Goal: Task Accomplishment & Management: Manage account settings

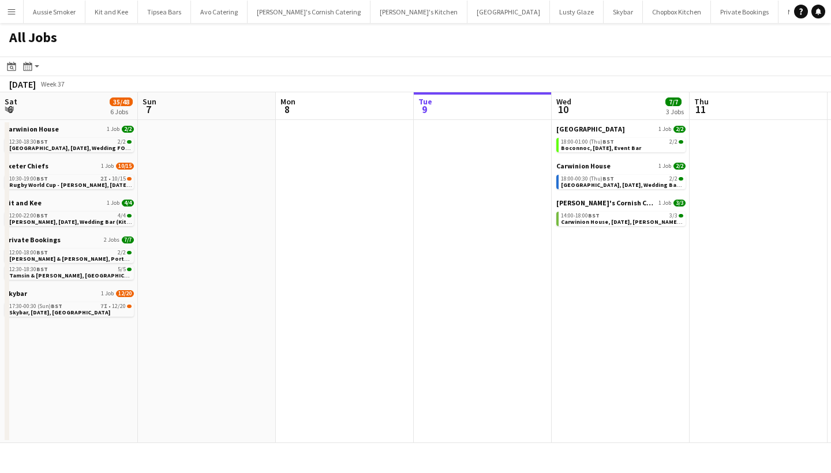
scroll to position [0, 516]
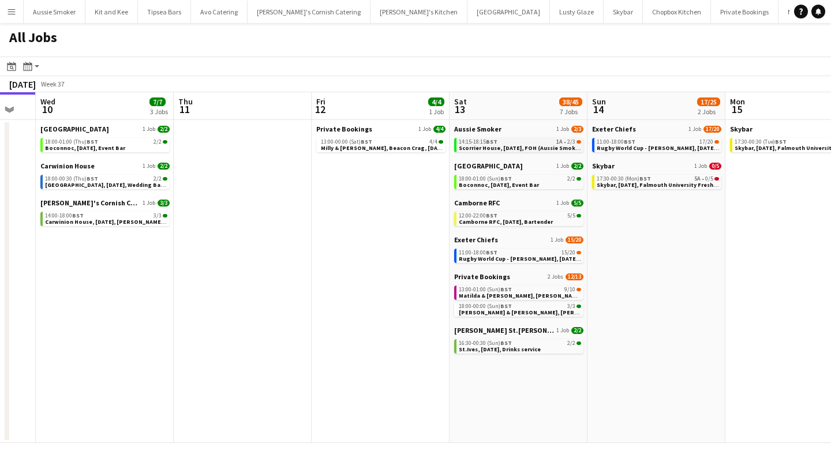
click at [508, 146] on span "Scorrier House, [DATE], FOH (Aussie Smoker)" at bounding box center [521, 147] width 125 height 7
click at [524, 292] on span "Matilda & Josh, Restronguet Barton,13th September" at bounding box center [530, 295] width 143 height 7
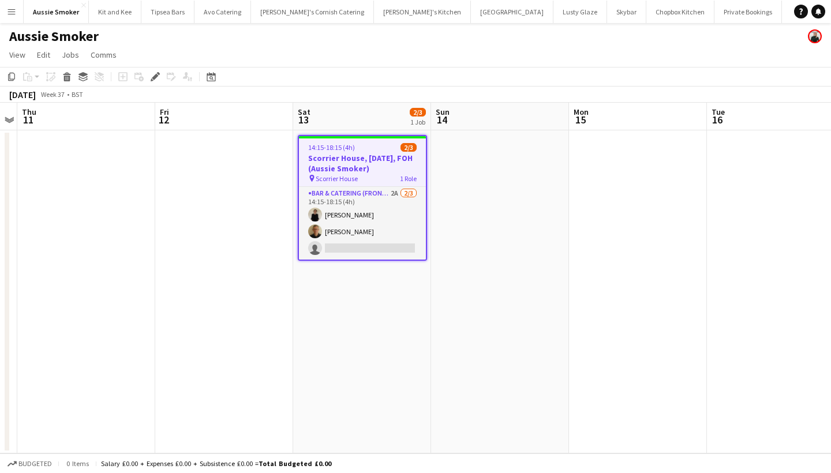
click at [295, 334] on app-date-cell "14:15-18:15 (4h) 2/3 Scorrier House, 13th September, FOH (Aussie Smoker) pin Sc…" at bounding box center [362, 291] width 138 height 323
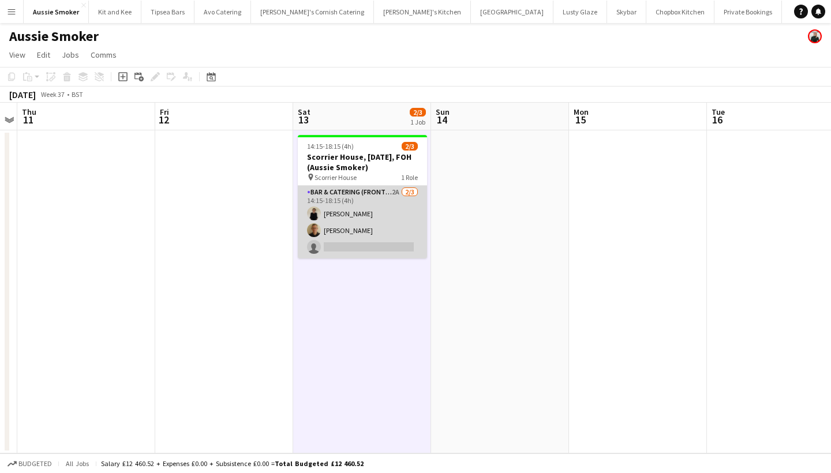
click at [379, 217] on app-card-role "Bar & Catering (Front of House) 2A 2/3 14:15-18:15 (4h) Nikki Coleman Stephen T…" at bounding box center [362, 222] width 129 height 73
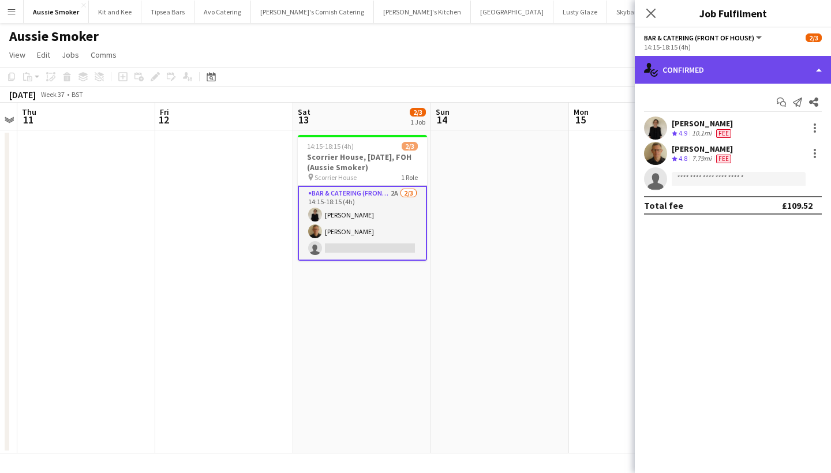
click at [688, 71] on div "single-neutral-actions-check-2 Confirmed" at bounding box center [733, 70] width 196 height 28
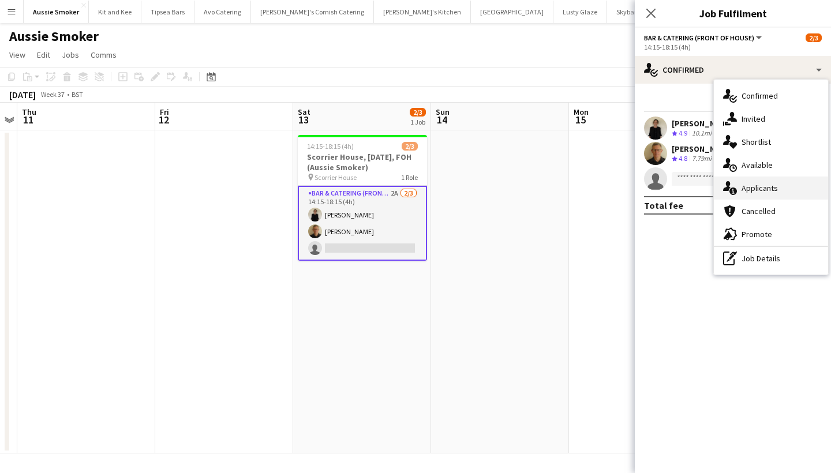
click at [770, 183] on span "Applicants" at bounding box center [759, 188] width 36 height 10
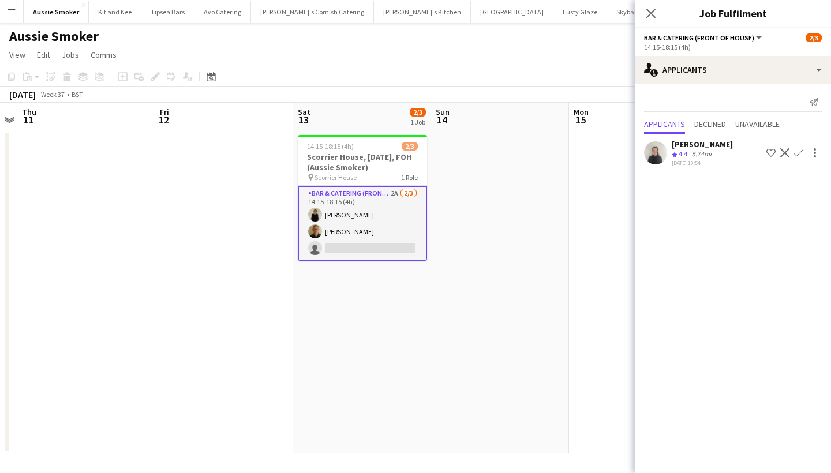
click at [798, 151] on app-icon "Confirm" at bounding box center [798, 152] width 9 height 9
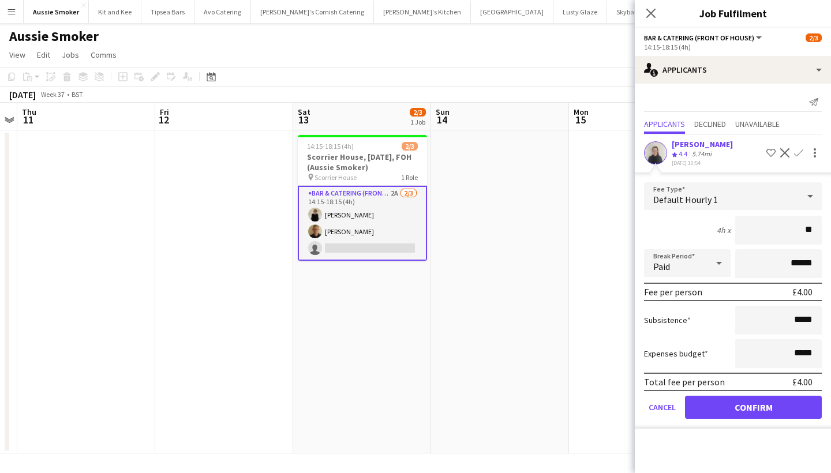
click at [682, 144] on div "[PERSON_NAME]" at bounding box center [702, 144] width 61 height 10
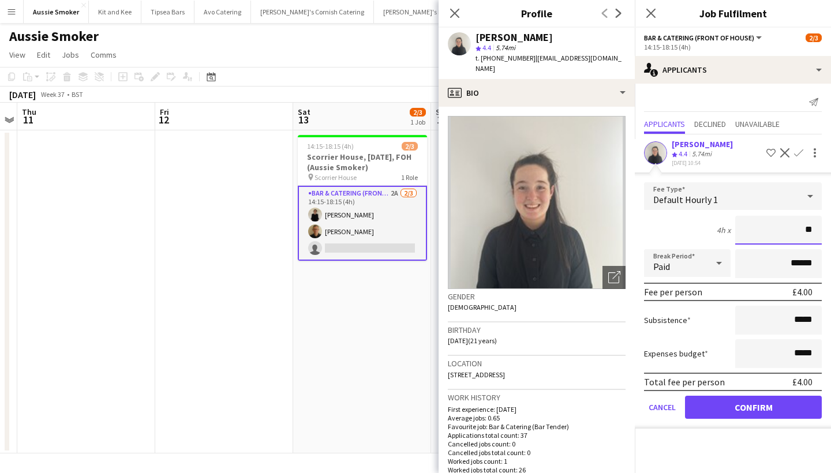
click at [815, 231] on input "**" at bounding box center [778, 230] width 87 height 29
type input "******"
click at [719, 409] on button "Confirm" at bounding box center [753, 407] width 137 height 23
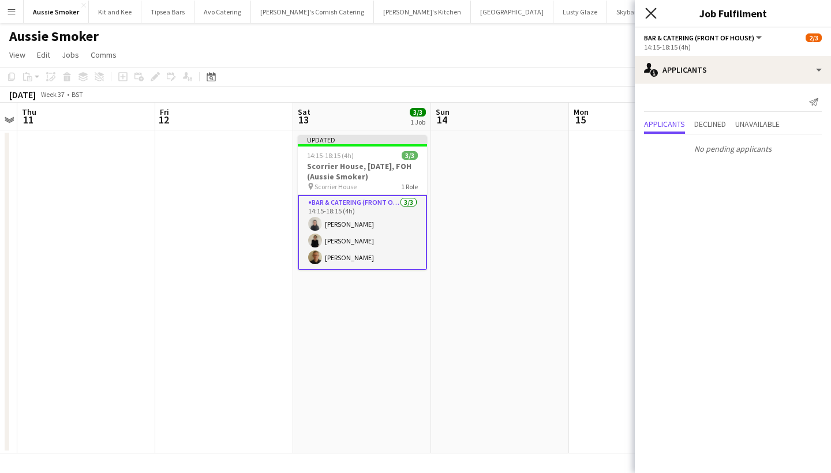
click at [650, 11] on icon "Close pop-in" at bounding box center [650, 12] width 11 height 11
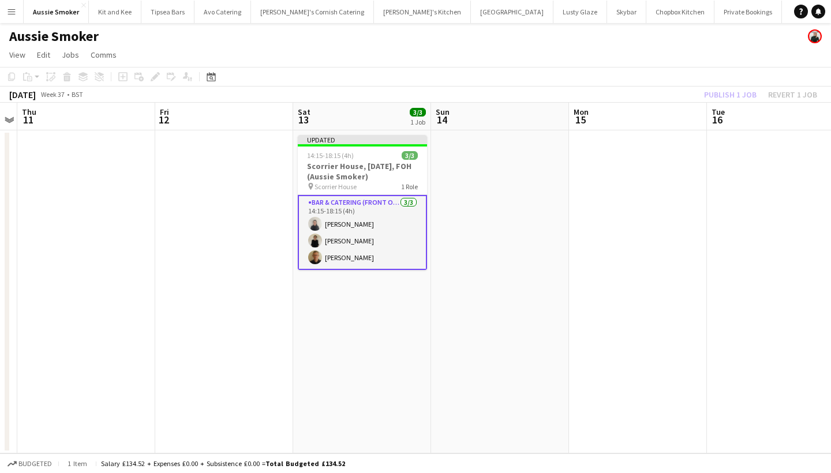
click at [715, 91] on div "Publish 1 job Revert 1 job" at bounding box center [760, 94] width 141 height 15
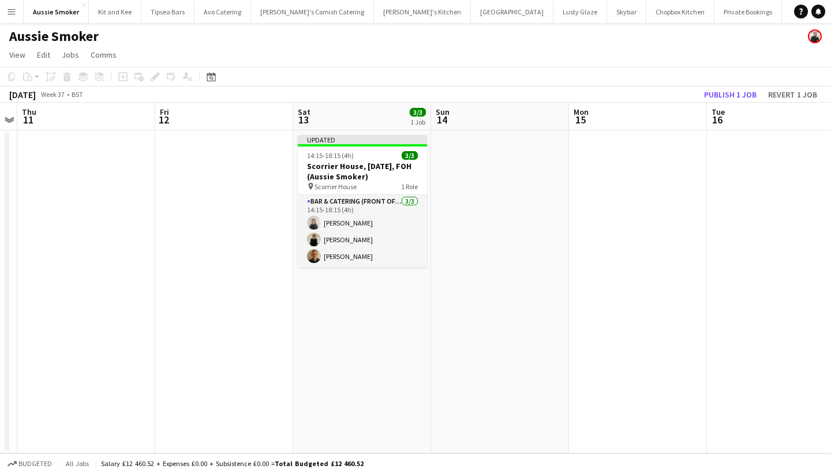
click at [715, 91] on button "Publish 1 job" at bounding box center [730, 94] width 62 height 15
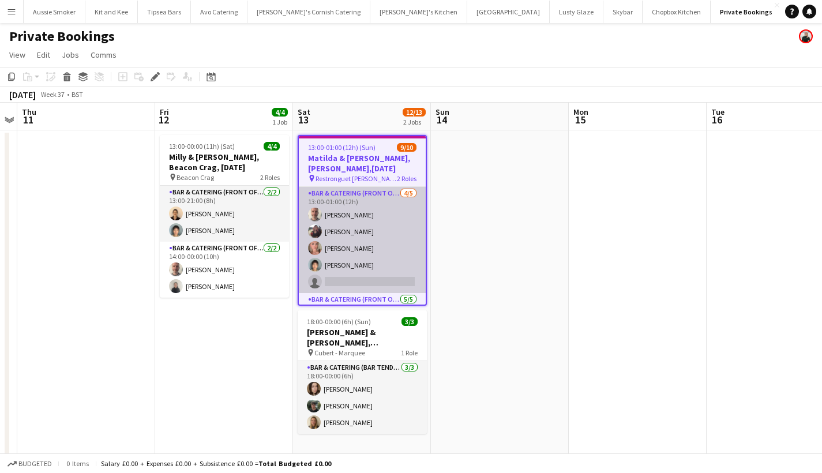
click at [373, 262] on app-card-role "Bar & Catering (Front of House) 4/5 13:00-01:00 (12h) Richard James sheilan nag…" at bounding box center [362, 240] width 127 height 106
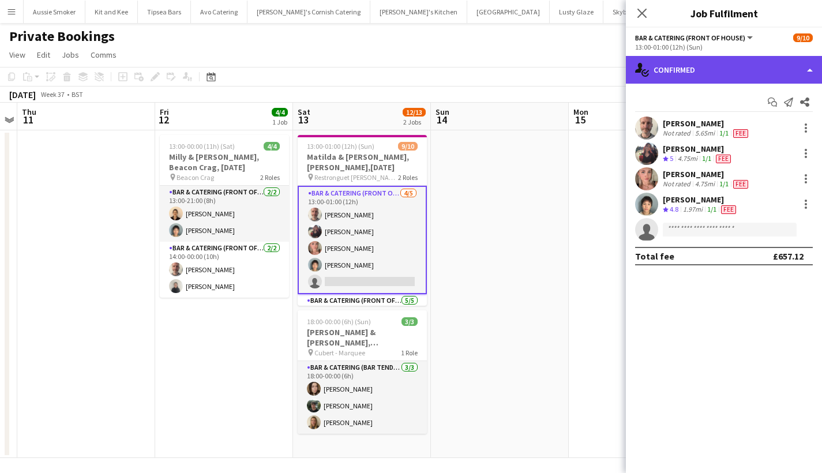
click at [758, 70] on div "single-neutral-actions-check-2 Confirmed" at bounding box center [724, 70] width 196 height 28
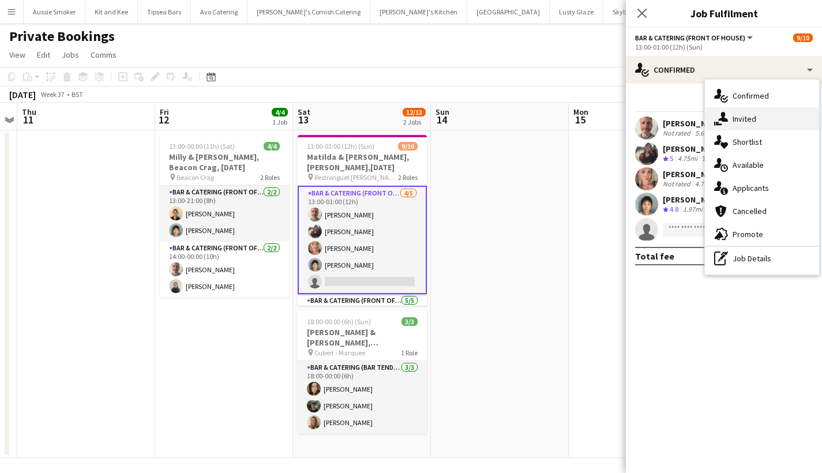
click at [757, 118] on div "single-neutral-actions-share-1 Invited" at bounding box center [762, 118] width 114 height 23
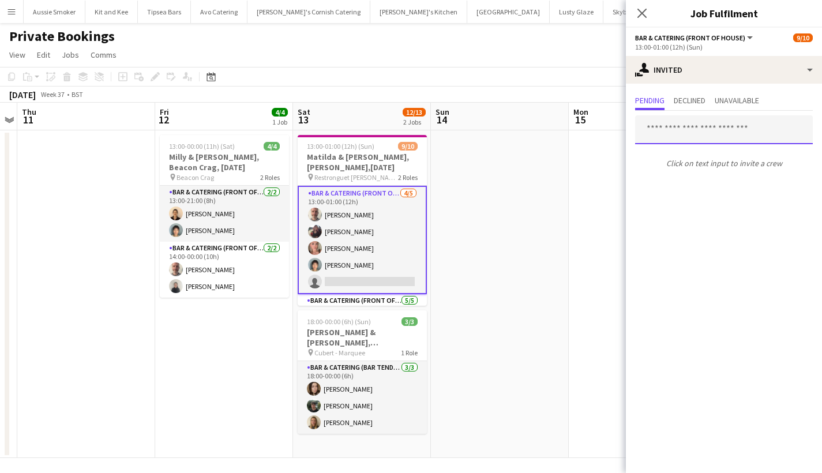
click at [694, 133] on input "text" at bounding box center [724, 129] width 178 height 29
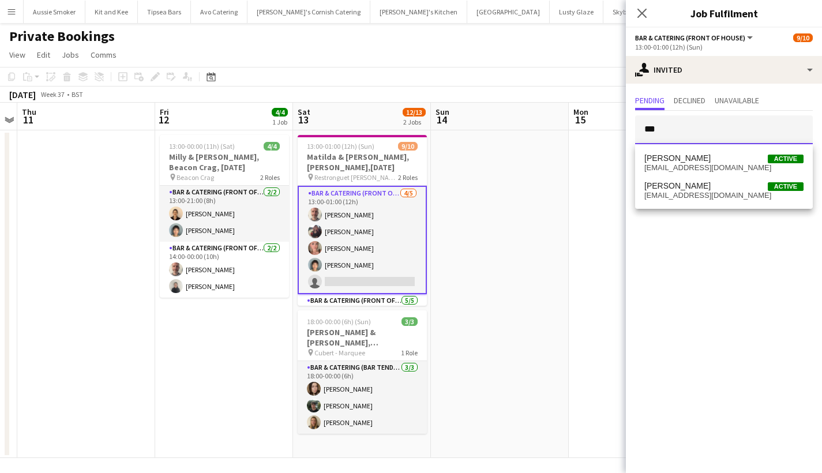
type input "***"
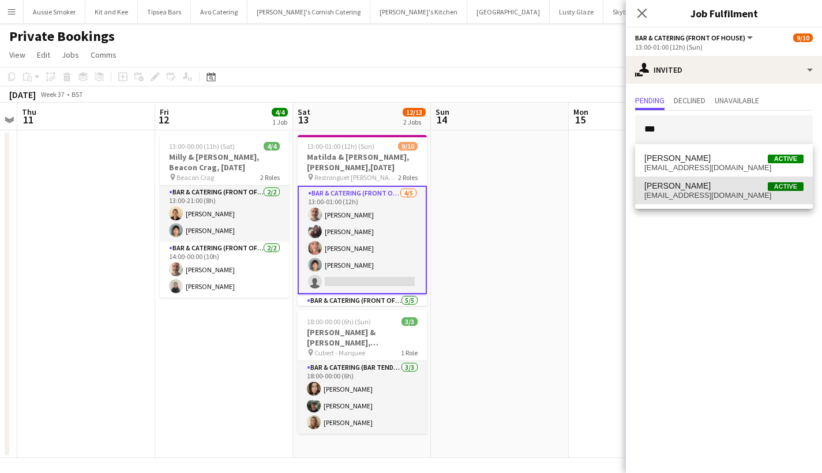
drag, startPoint x: 694, startPoint y: 133, endPoint x: 703, endPoint y: 198, distance: 65.3
click at [703, 198] on span "joehammond103@gmail.com" at bounding box center [723, 195] width 159 height 9
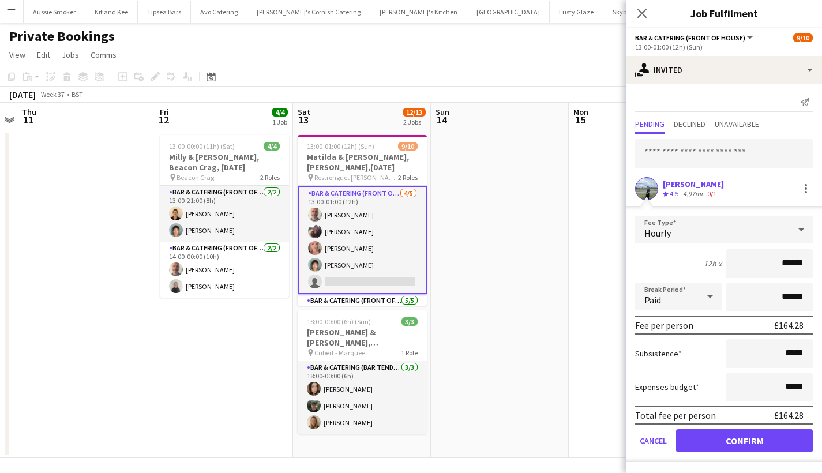
type input "******"
click at [717, 433] on button "Confirm" at bounding box center [744, 440] width 137 height 23
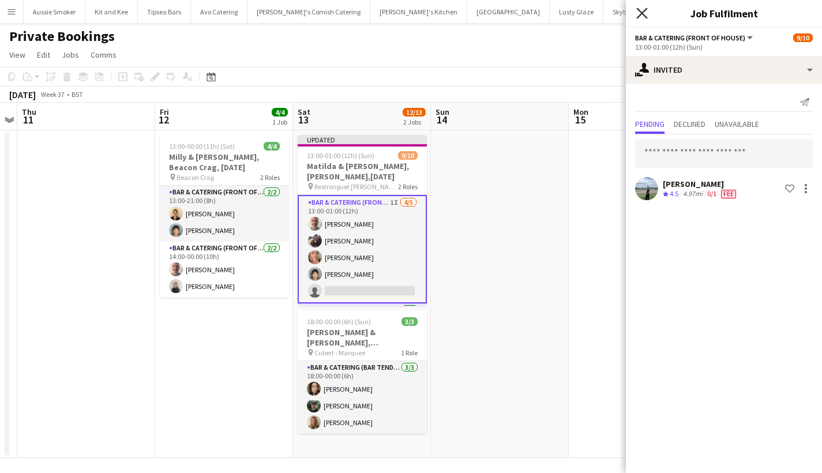
click at [643, 12] on icon "Close pop-in" at bounding box center [641, 12] width 11 height 11
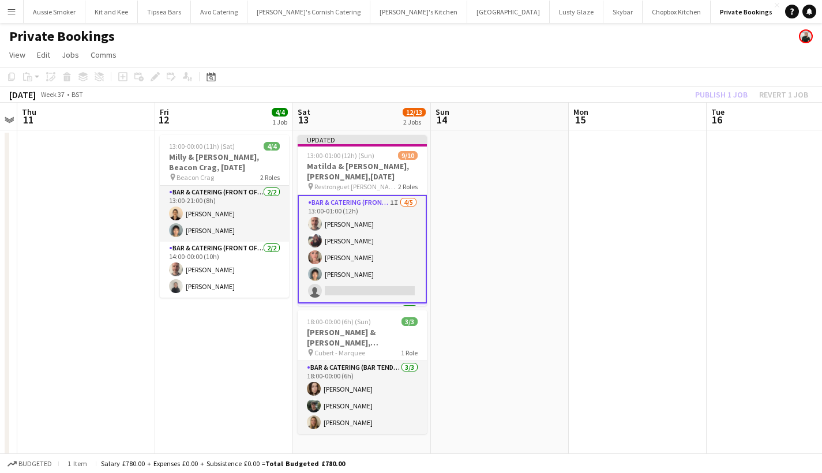
click at [726, 96] on div "Publish 1 job Revert 1 job" at bounding box center [751, 94] width 141 height 15
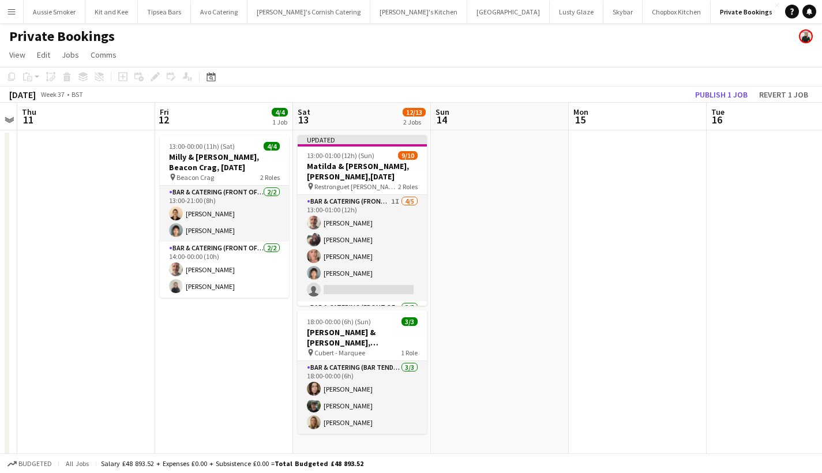
click at [726, 96] on button "Publish 1 job" at bounding box center [722, 94] width 62 height 15
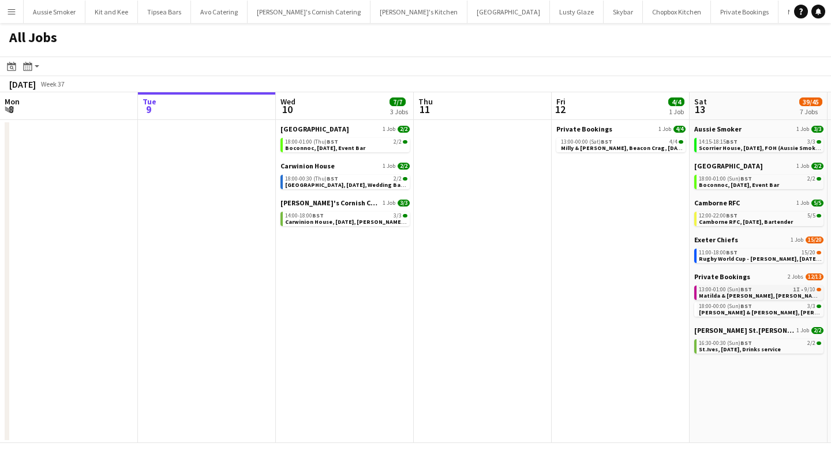
click at [718, 293] on span "Matilda & [PERSON_NAME], [PERSON_NAME],[DATE]" at bounding box center [770, 295] width 143 height 7
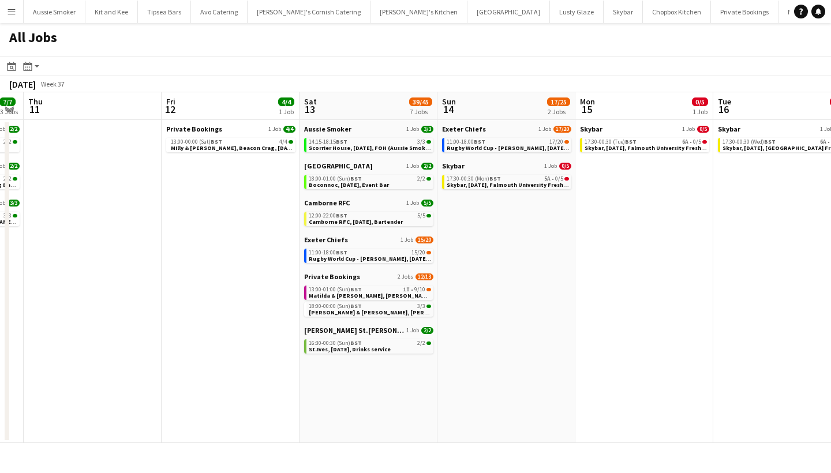
scroll to position [0, 363]
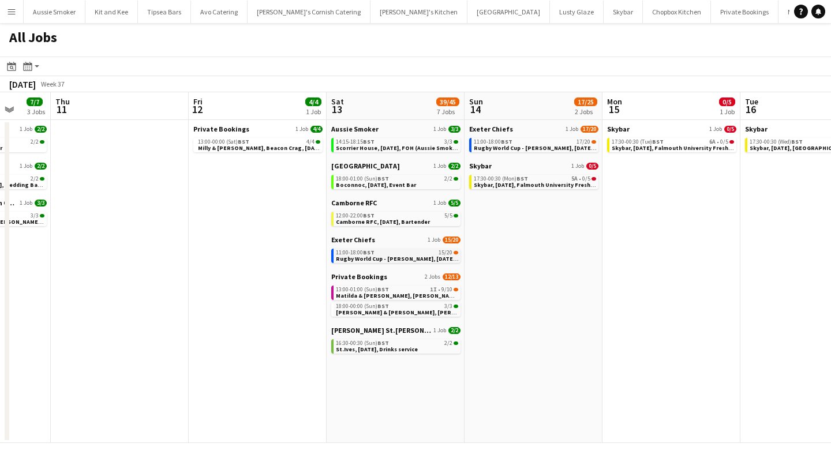
click at [387, 256] on span "Rugby World Cup - [PERSON_NAME], [DATE], Match Day Bar" at bounding box center [417, 258] width 162 height 7
click at [382, 221] on span "Camborne RFC, 13th September, Bartender" at bounding box center [383, 221] width 94 height 7
click at [383, 288] on span "BST" at bounding box center [383, 289] width 12 height 7
click at [377, 183] on span "Boconnoc, 13th September, Event Bar" at bounding box center [376, 184] width 80 height 7
click at [390, 290] on div "13:00-01:00 (Sun) BST 1I • 9/10" at bounding box center [397, 290] width 122 height 6
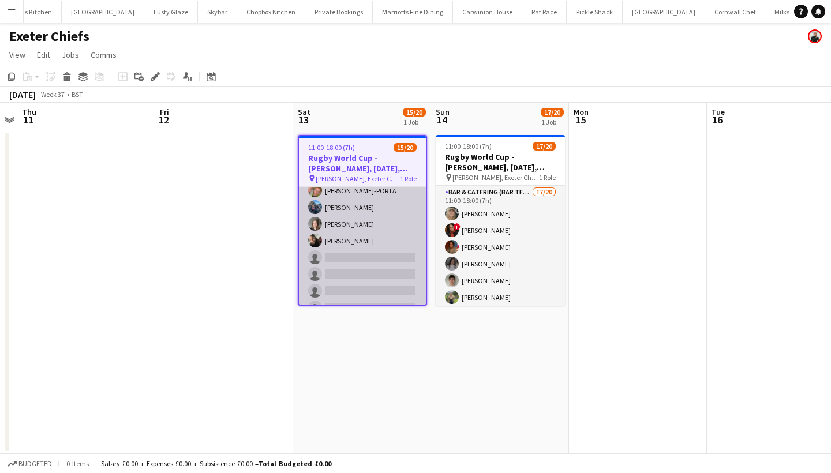
scroll to position [216, 0]
click at [376, 276] on app-card-role "Bar & Catering (Bar Tender) 15/20 11:00-18:00 (7h) [PERSON_NAME] [PERSON_NAME] …" at bounding box center [362, 151] width 127 height 361
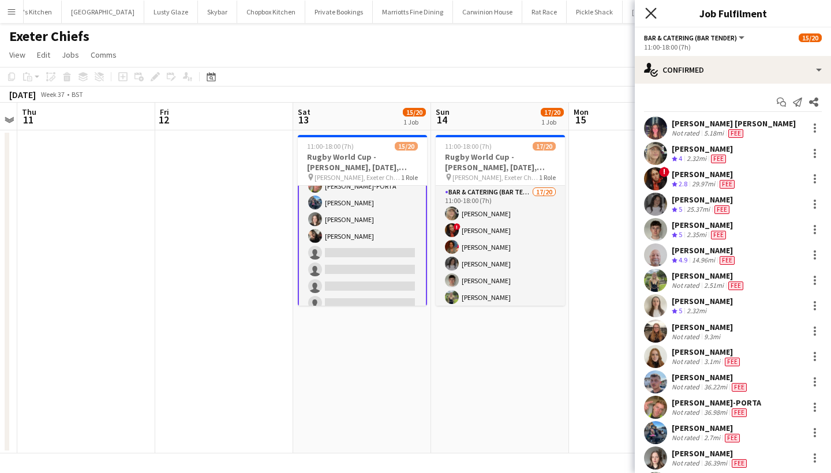
click at [652, 12] on icon at bounding box center [650, 12] width 11 height 11
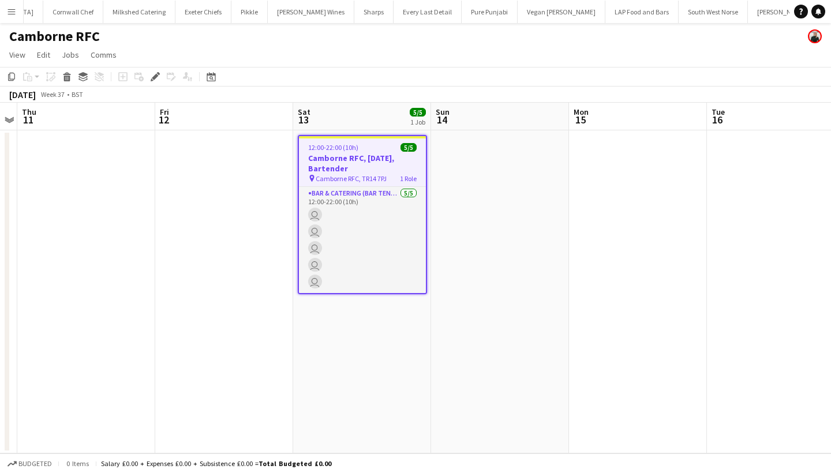
scroll to position [0, 1115]
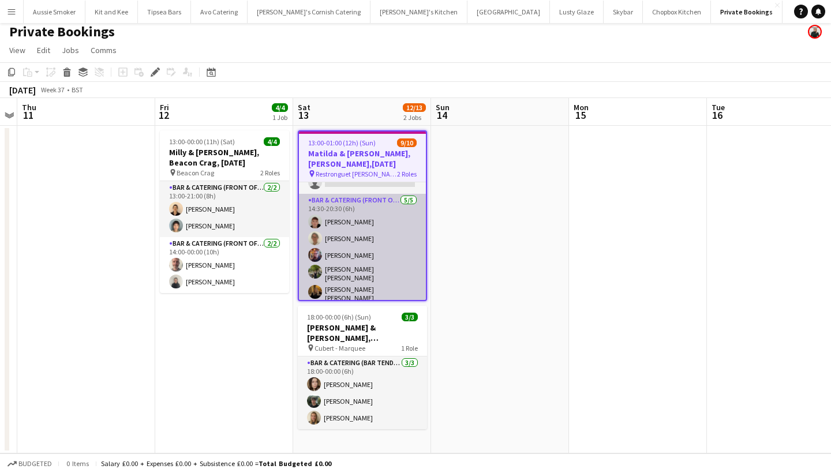
scroll to position [5, 0]
